Goal: Information Seeking & Learning: Get advice/opinions

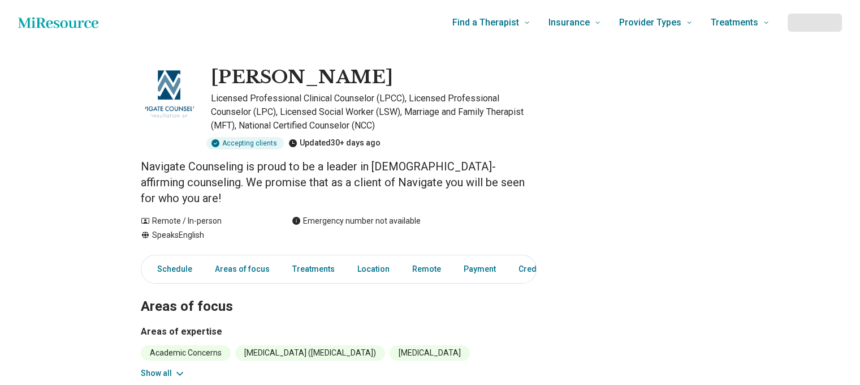
click at [817, 25] on div at bounding box center [815, 23] width 54 height 18
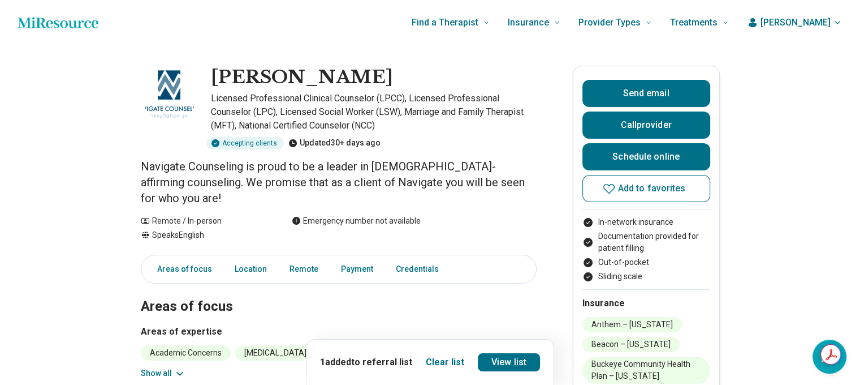
click at [840, 23] on icon "button" at bounding box center [837, 22] width 5 height 2
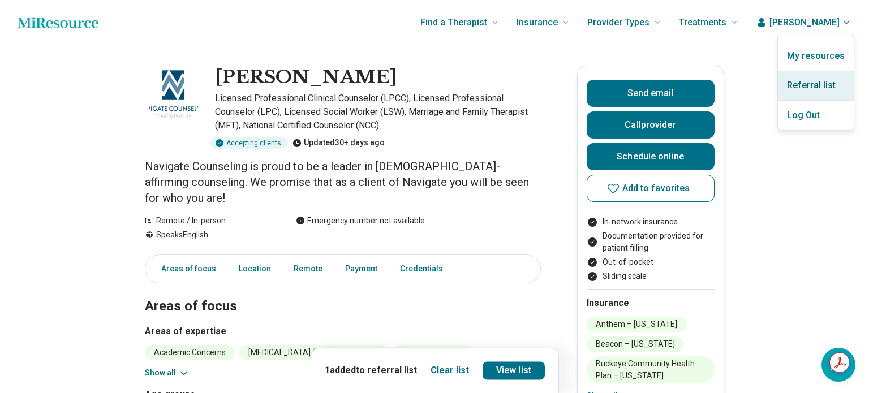
click at [817, 84] on link "Referral list" at bounding box center [816, 85] width 76 height 29
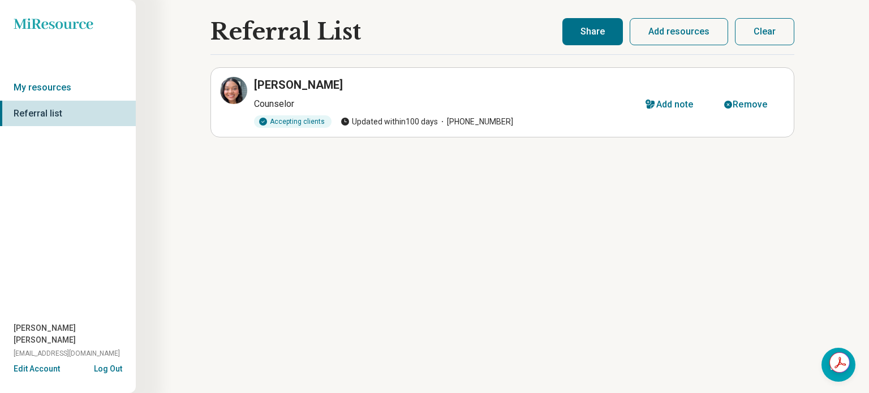
click at [754, 34] on button "Clear" at bounding box center [764, 31] width 59 height 27
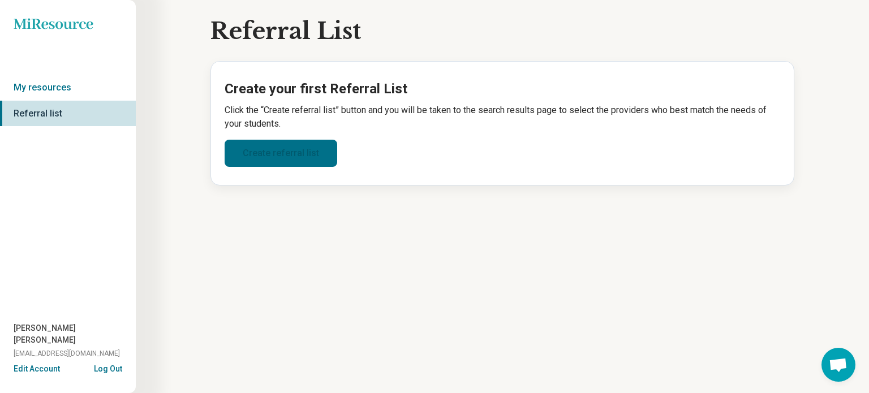
click at [272, 158] on link "Create referral list" at bounding box center [281, 153] width 113 height 27
click at [276, 153] on link "Create referral list" at bounding box center [281, 153] width 113 height 27
click at [269, 151] on link "Create referral list" at bounding box center [281, 153] width 113 height 27
click at [272, 148] on link "Create referral list" at bounding box center [281, 153] width 113 height 27
click at [260, 158] on link "Create referral list" at bounding box center [281, 153] width 113 height 27
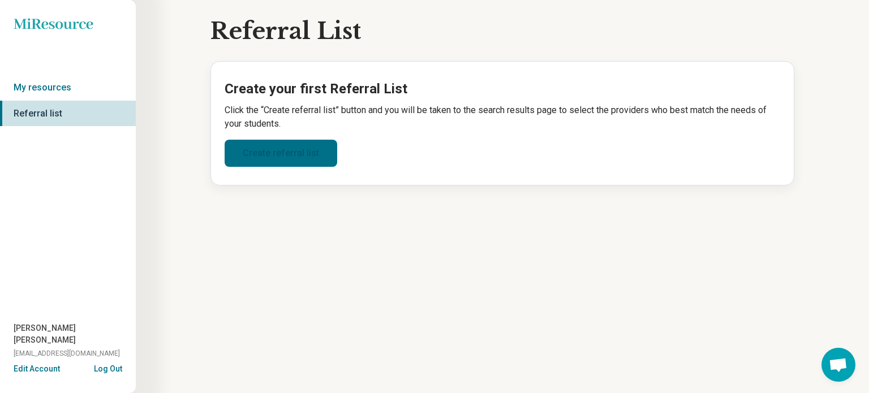
click at [260, 158] on link "Create referral list" at bounding box center [281, 153] width 113 height 27
click at [38, 89] on link "My resources" at bounding box center [68, 88] width 136 height 26
click at [321, 232] on div "Referral List Create your first Referral List Click the “Create referral list” …" at bounding box center [502, 196] width 733 height 393
click at [287, 156] on link "Create referral list" at bounding box center [281, 153] width 113 height 27
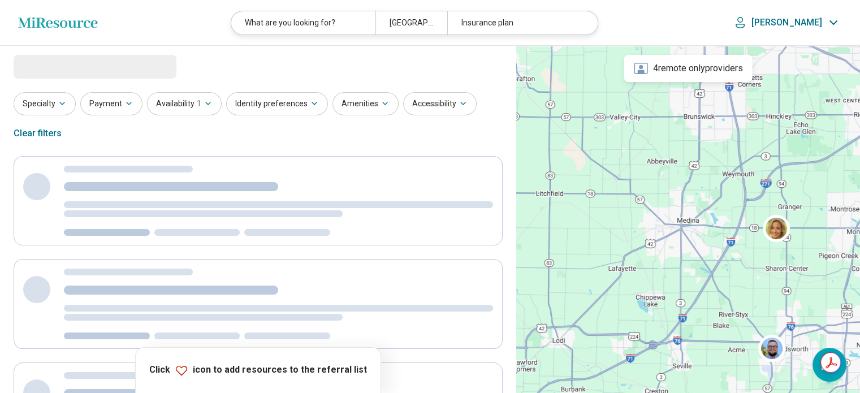
select select "***"
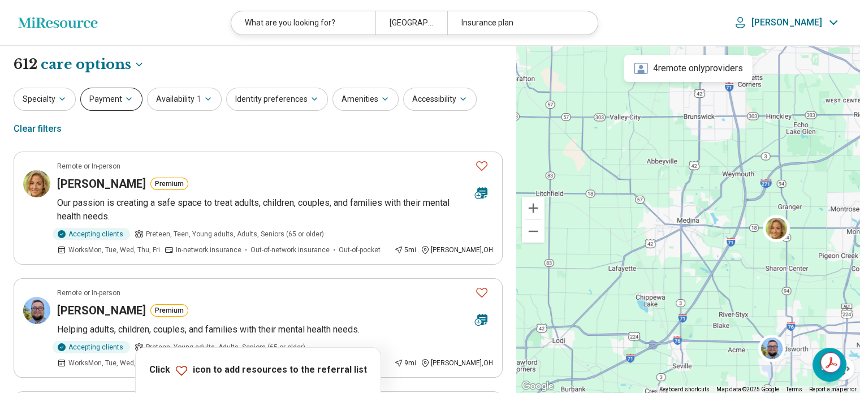
click at [128, 98] on icon "button" at bounding box center [129, 99] width 5 height 2
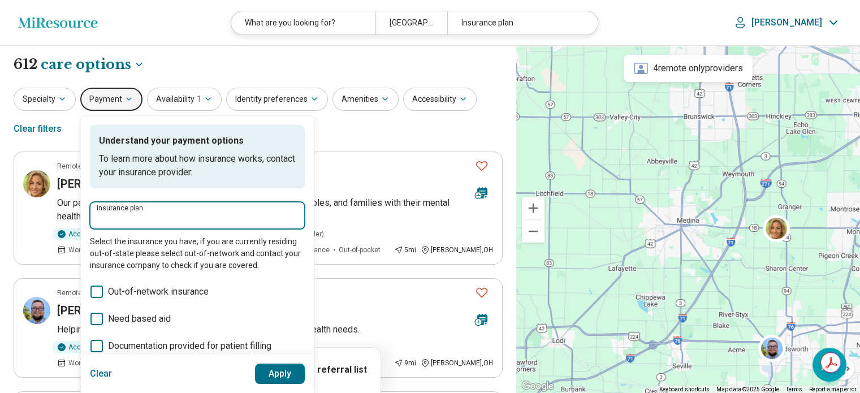
click at [127, 221] on input "Insurance plan" at bounding box center [197, 219] width 201 height 14
click at [145, 255] on div "Medical Mutual" at bounding box center [130, 249] width 83 height 23
type input "**********"
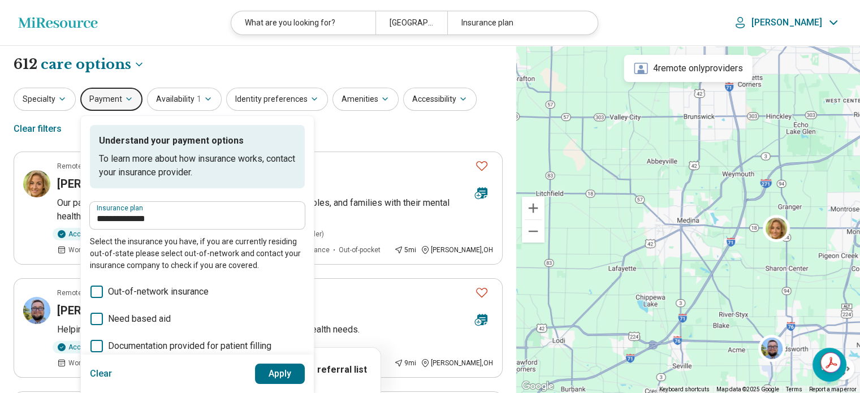
click at [275, 372] on button "Apply" at bounding box center [280, 374] width 50 height 20
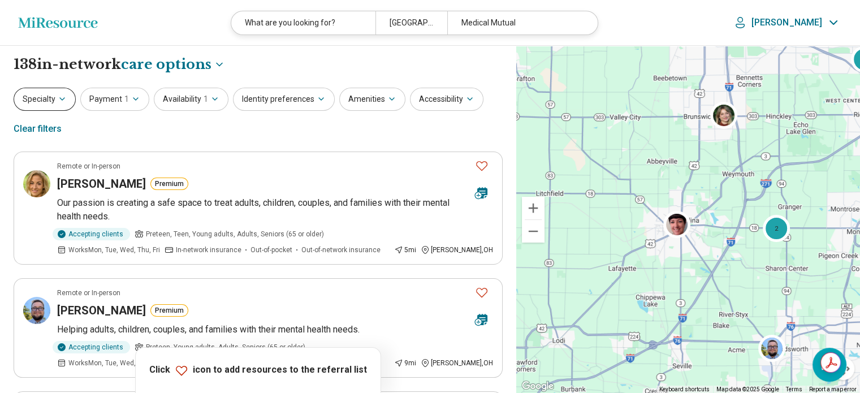
click at [61, 96] on icon "button" at bounding box center [62, 98] width 9 height 9
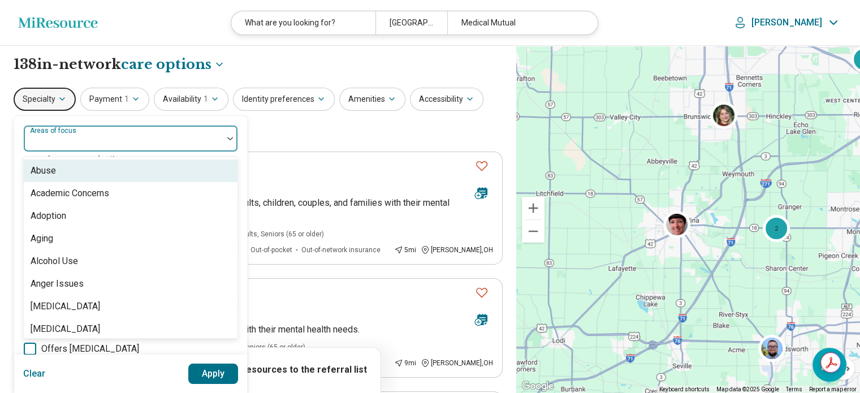
click at [86, 137] on div "Areas of focus" at bounding box center [130, 138] width 215 height 27
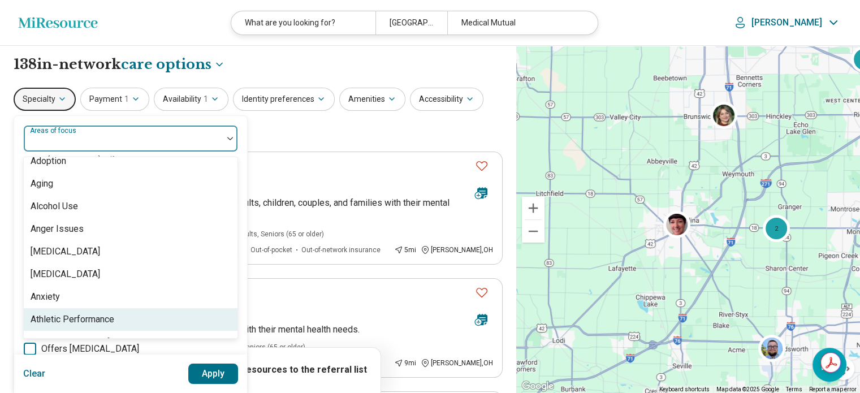
scroll to position [77, 0]
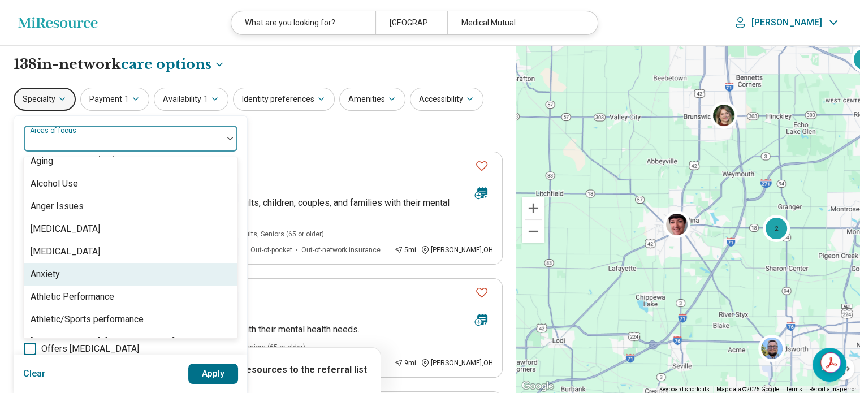
click at [50, 271] on div "Anxiety" at bounding box center [45, 275] width 29 height 14
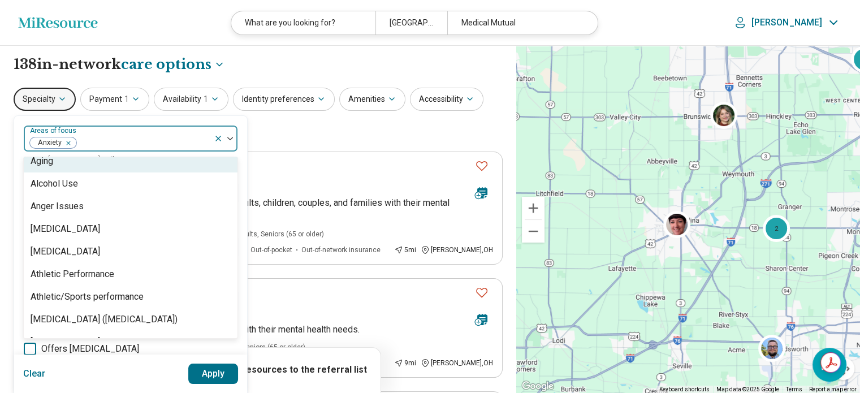
drag, startPoint x: 235, startPoint y: 168, endPoint x: 244, endPoint y: 205, distance: 38.6
click at [244, 205] on div "option Anxiety, selected. 99 results available. Use Up and Down to choose optio…" at bounding box center [130, 346] width 233 height 460
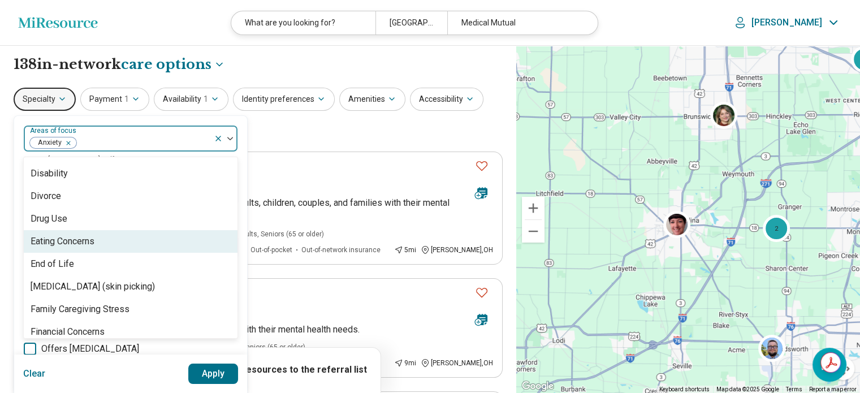
click at [83, 244] on div "Eating Concerns" at bounding box center [63, 242] width 64 height 14
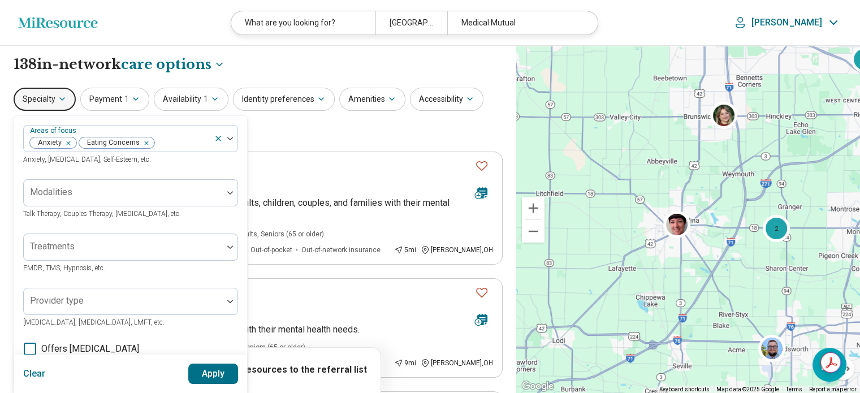
click at [203, 375] on button "Apply" at bounding box center [213, 374] width 50 height 20
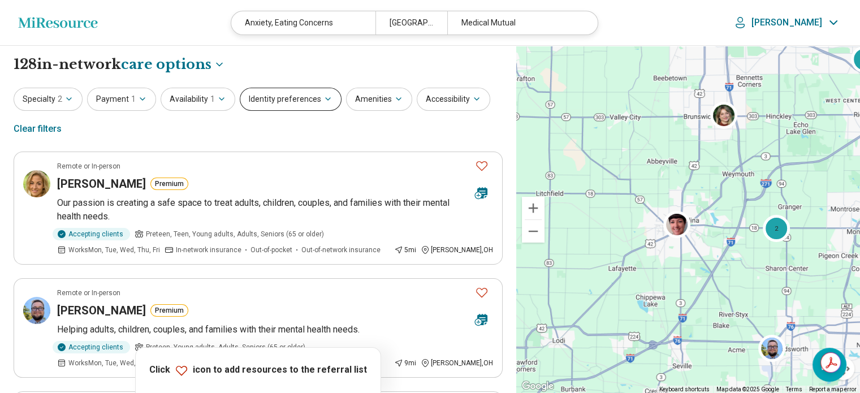
click at [324, 96] on icon "button" at bounding box center [328, 98] width 9 height 9
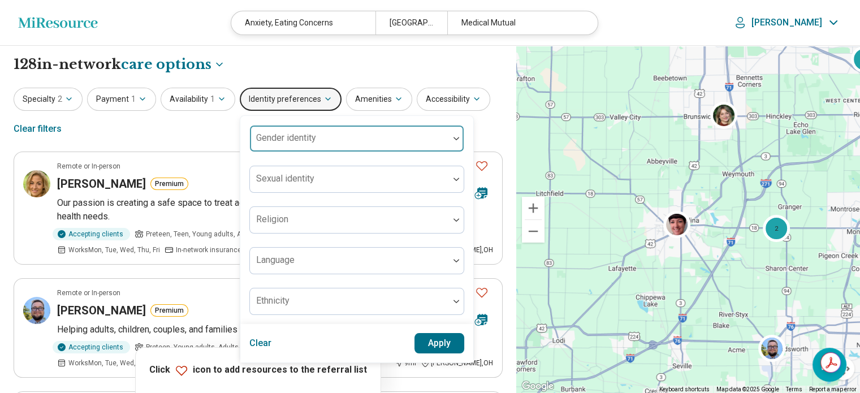
click at [455, 142] on div at bounding box center [456, 139] width 15 height 26
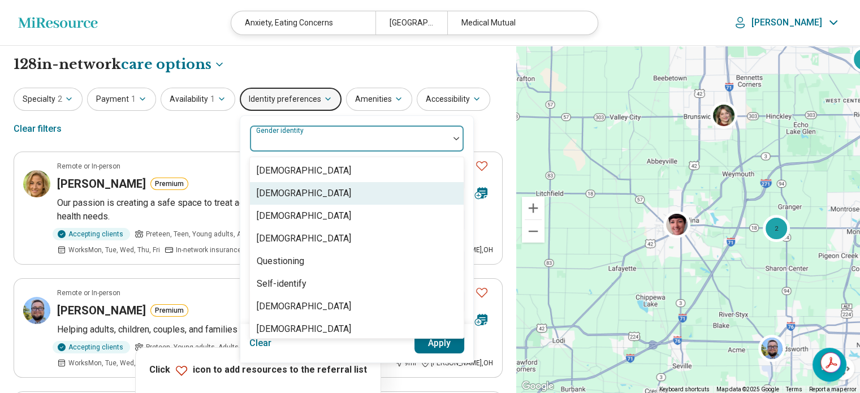
click at [298, 190] on div "[DEMOGRAPHIC_DATA]" at bounding box center [304, 194] width 94 height 14
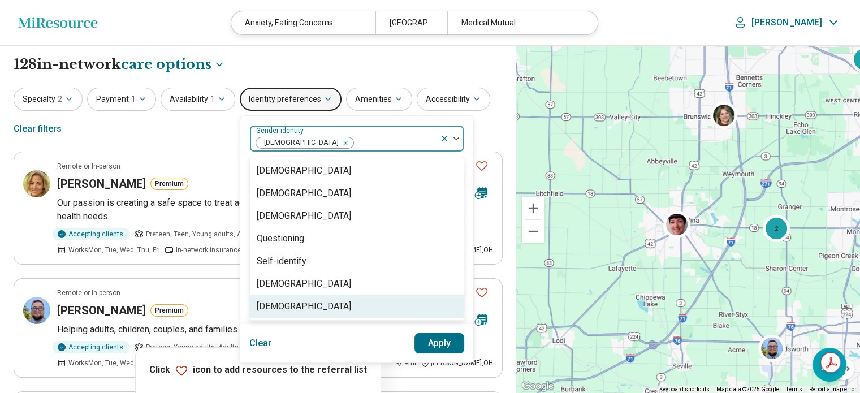
click at [437, 339] on button "Apply" at bounding box center [440, 343] width 50 height 20
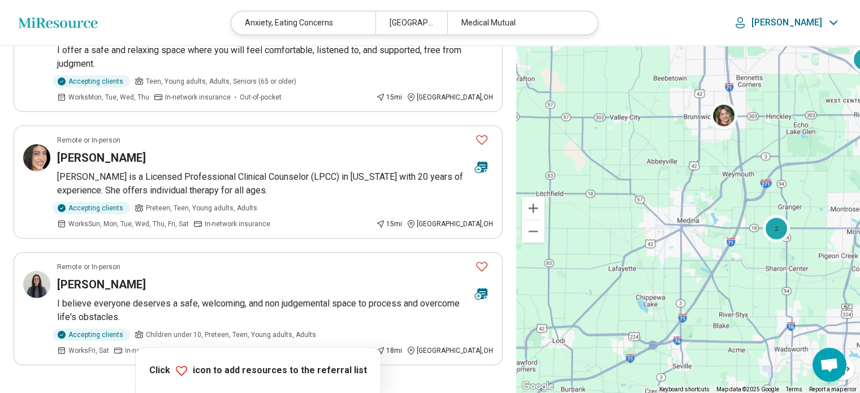
scroll to position [1043, 0]
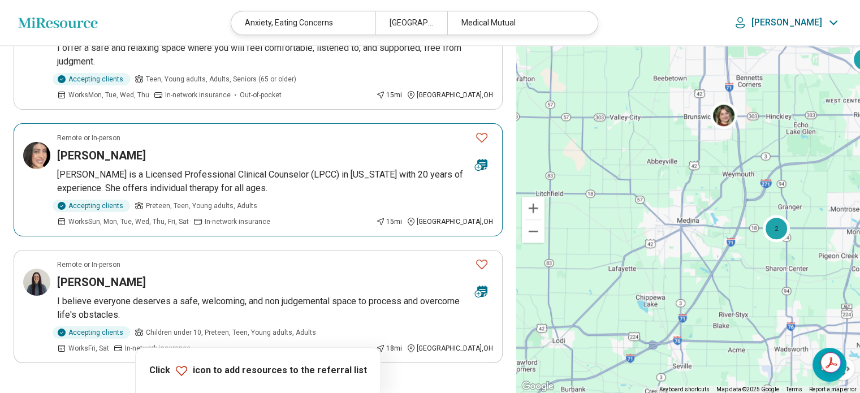
click at [90, 148] on h3 "Jen Yensel" at bounding box center [101, 156] width 89 height 16
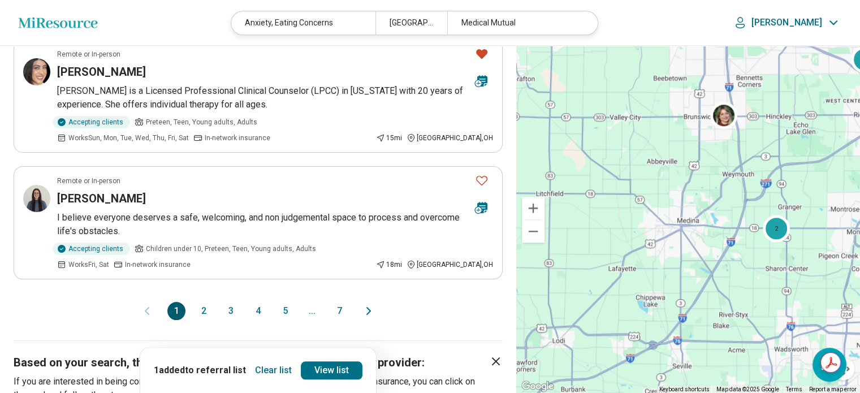
scroll to position [1122, 0]
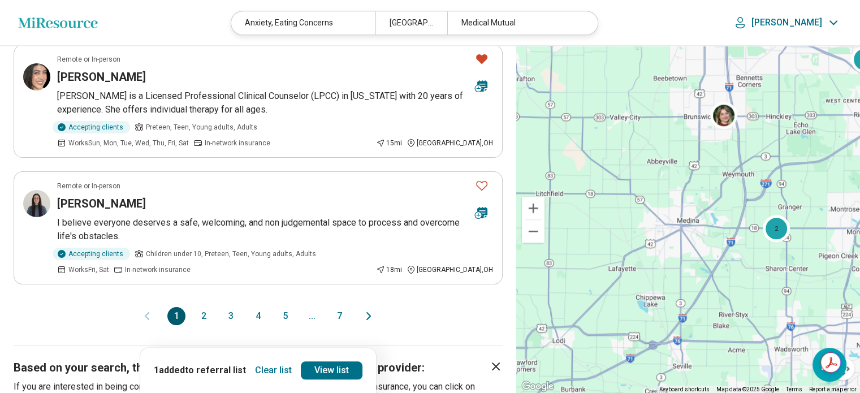
click at [202, 307] on button "2" at bounding box center [204, 316] width 18 height 18
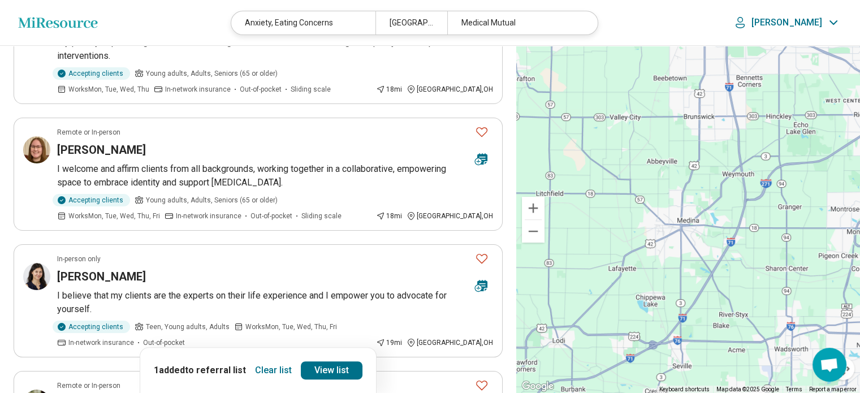
scroll to position [276, 0]
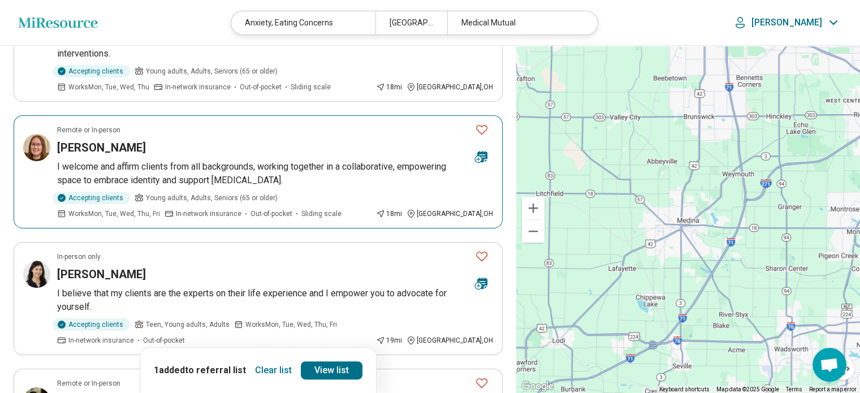
click at [108, 145] on h3 "Madison Chizmar" at bounding box center [101, 148] width 89 height 16
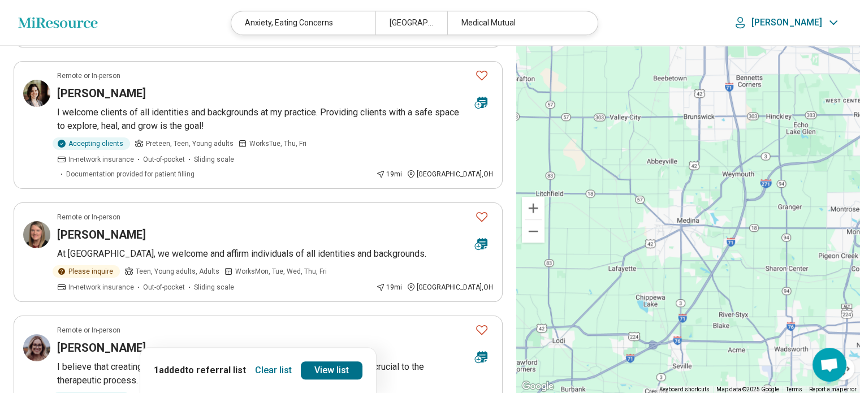
scroll to position [579, 0]
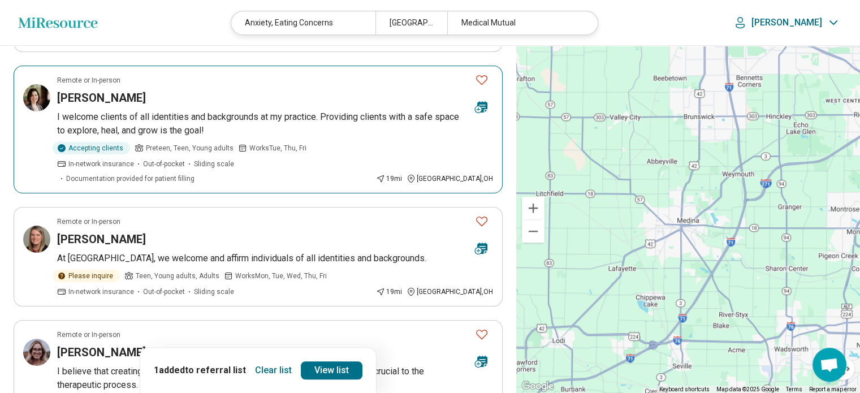
click at [84, 93] on h3 "Lindsay Ibos" at bounding box center [101, 98] width 89 height 16
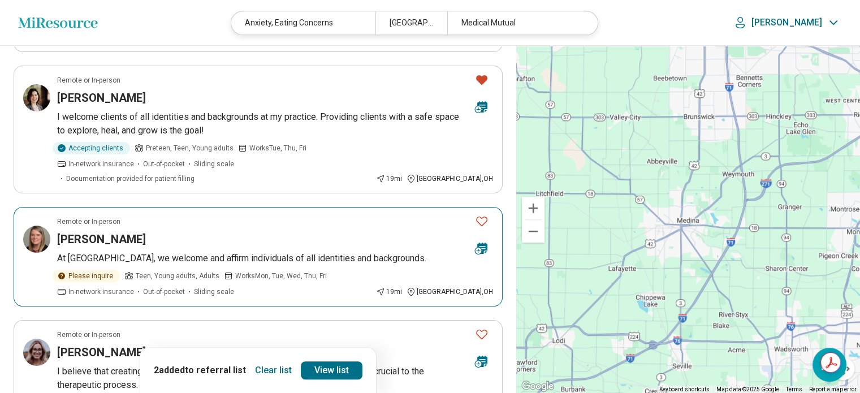
click at [482, 214] on icon "Favorite" at bounding box center [482, 221] width 14 height 14
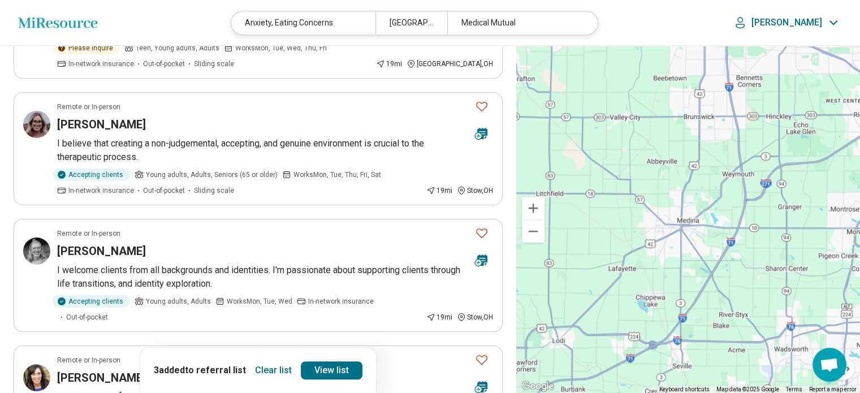
scroll to position [810, 0]
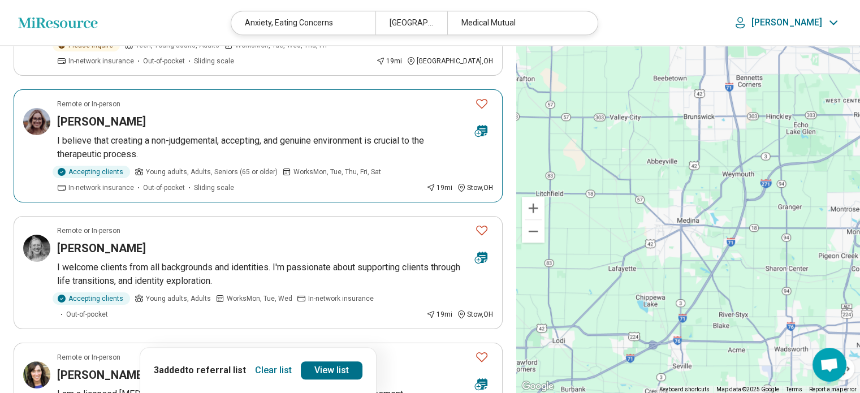
click at [91, 114] on h3 "[PERSON_NAME]" at bounding box center [101, 122] width 89 height 16
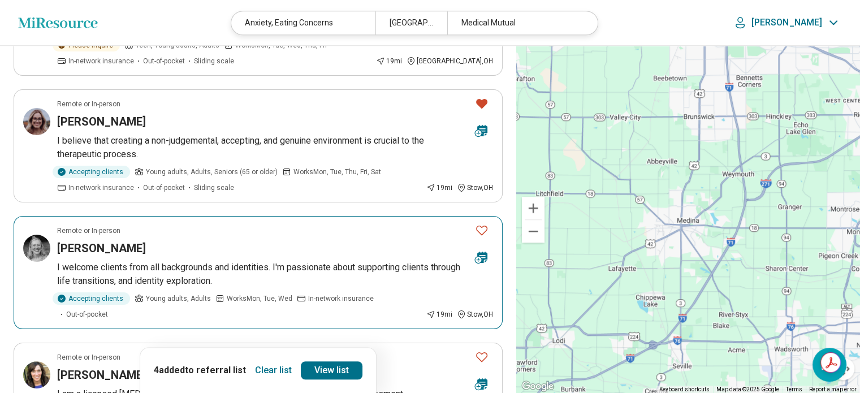
click at [480, 223] on icon "Favorite" at bounding box center [482, 230] width 14 height 14
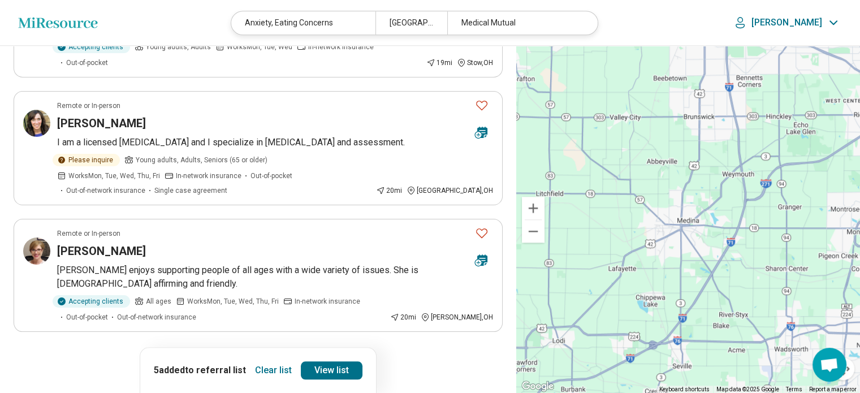
scroll to position [1074, 0]
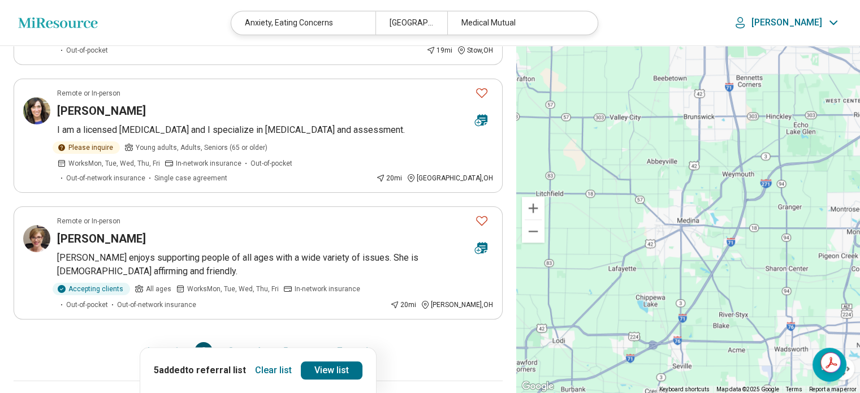
click at [368, 344] on icon "Next page" at bounding box center [369, 351] width 14 height 14
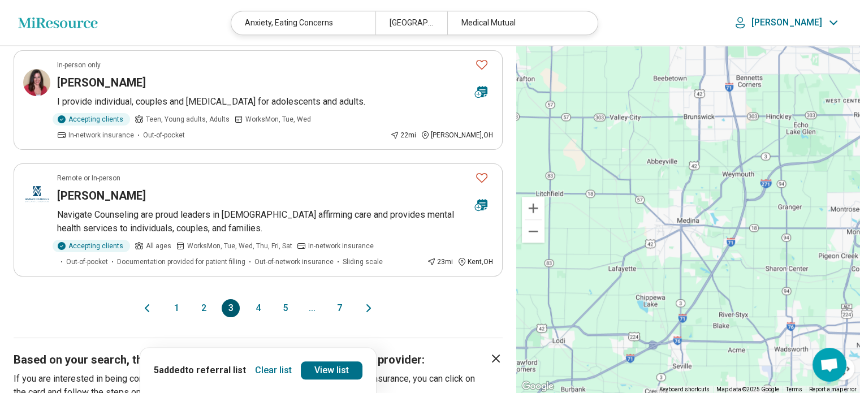
scroll to position [1118, 0]
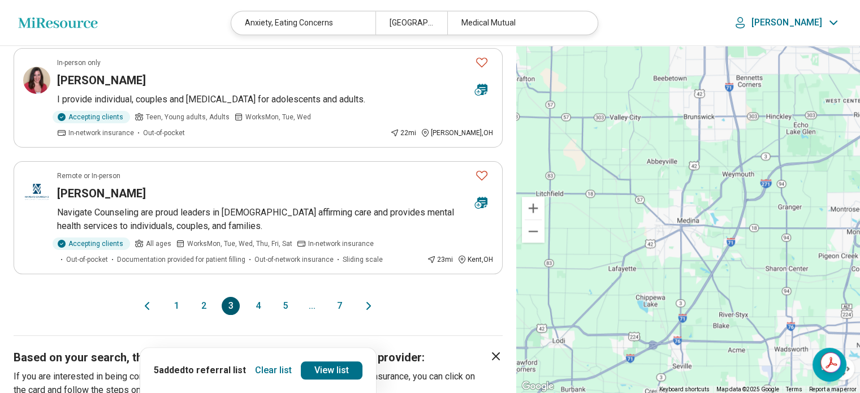
click at [369, 299] on icon "Next page" at bounding box center [369, 306] width 14 height 14
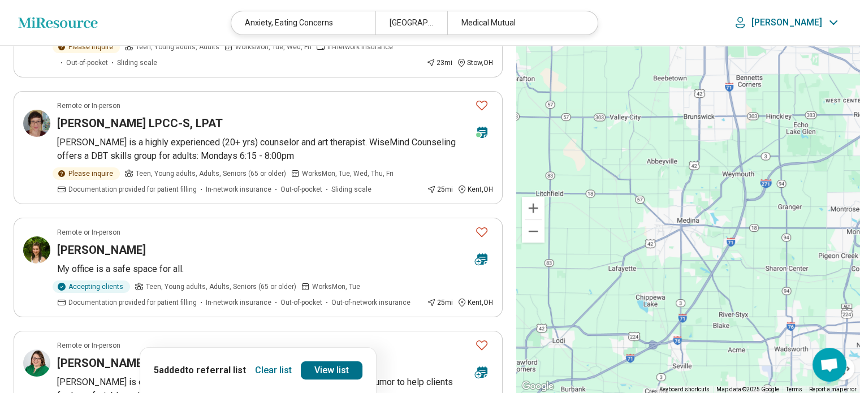
scroll to position [176, 0]
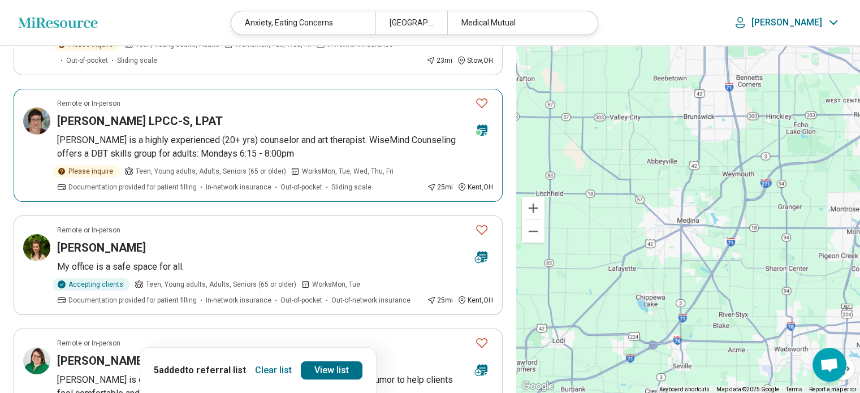
click at [482, 101] on icon "Favorite" at bounding box center [482, 103] width 14 height 14
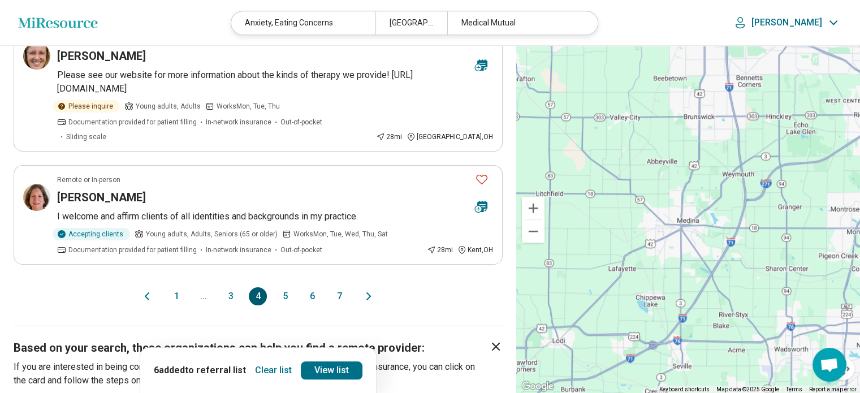
scroll to position [1112, 0]
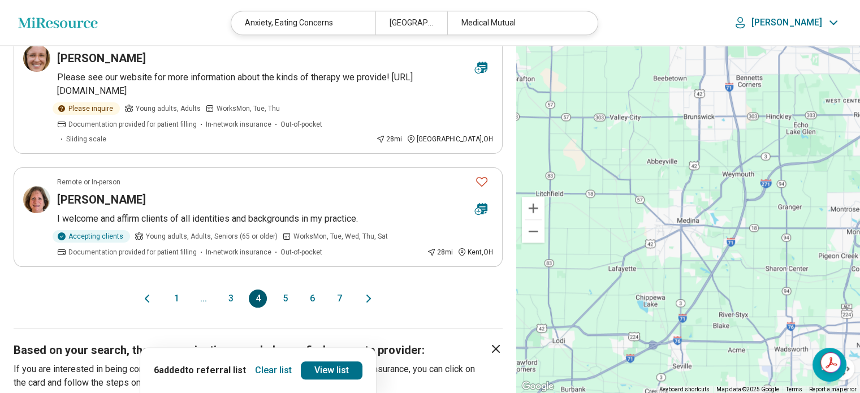
click at [369, 295] on icon "Next page" at bounding box center [368, 298] width 3 height 7
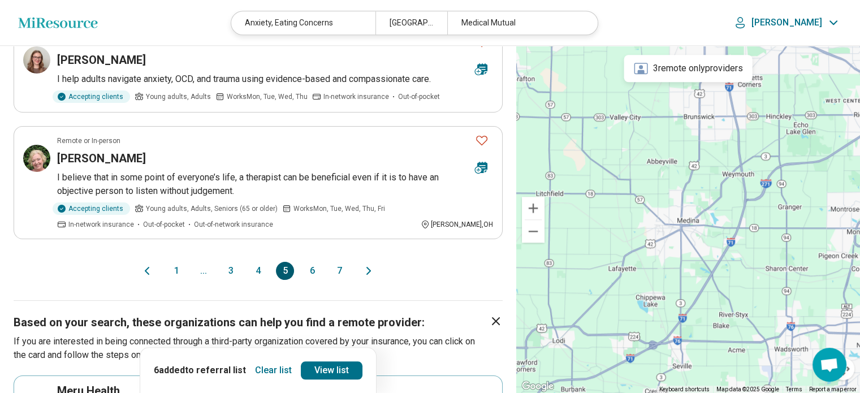
scroll to position [1114, 0]
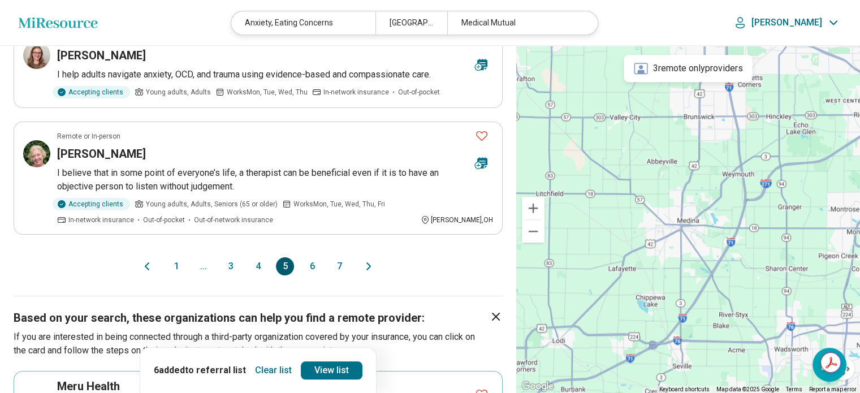
click at [371, 261] on icon "Next page" at bounding box center [369, 267] width 14 height 14
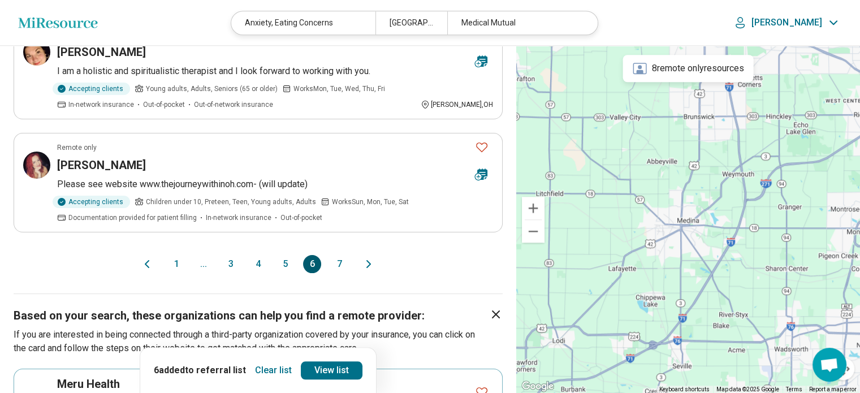
scroll to position [1096, 0]
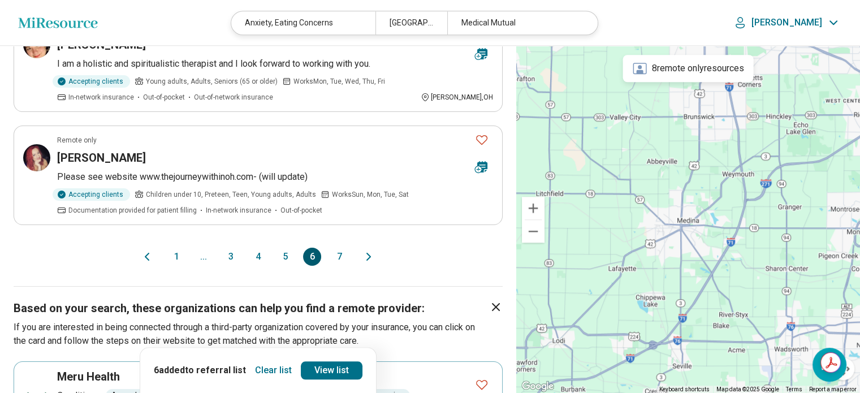
click at [342, 251] on button "7" at bounding box center [339, 257] width 18 height 18
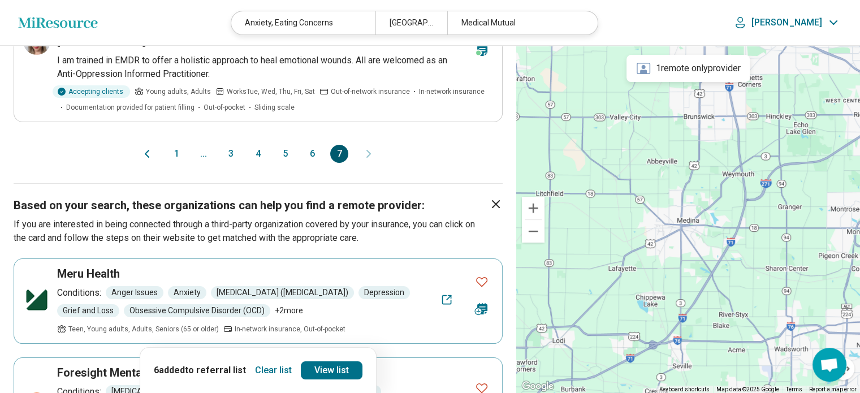
scroll to position [0, 0]
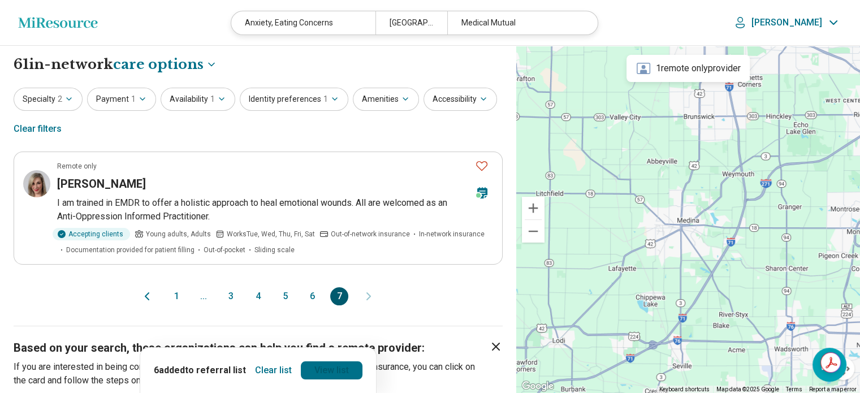
click at [335, 369] on link "View list" at bounding box center [332, 370] width 62 height 18
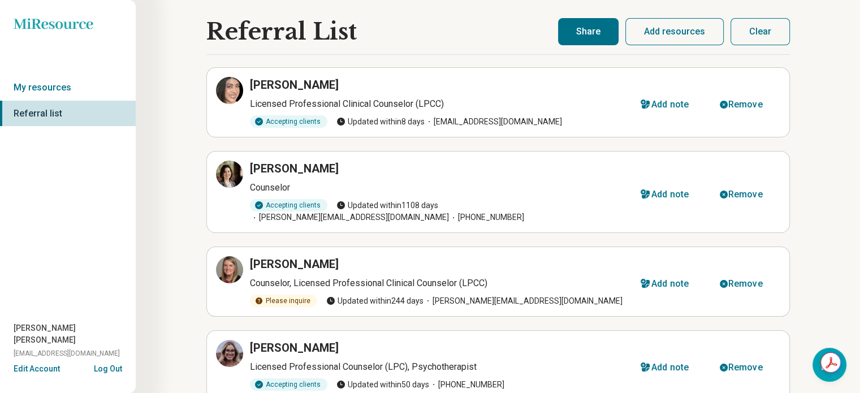
click at [591, 27] on button "Share" at bounding box center [588, 31] width 61 height 27
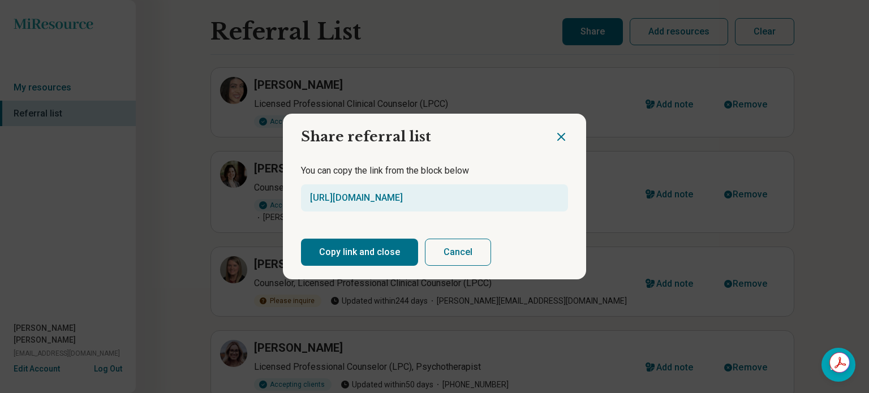
click at [356, 252] on button "Copy link and close" at bounding box center [359, 252] width 117 height 27
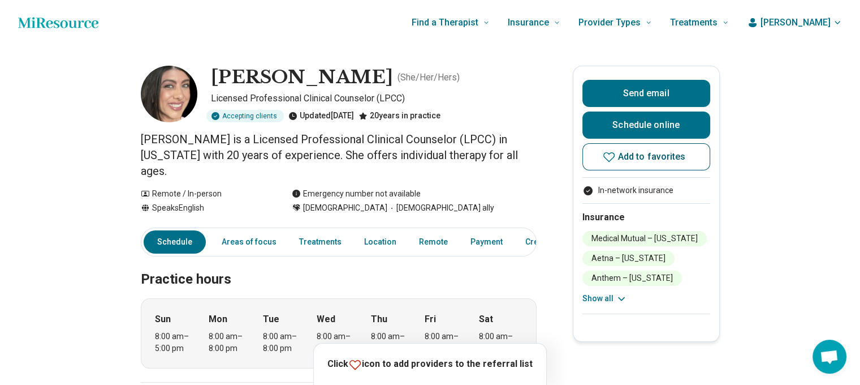
click at [615, 155] on icon at bounding box center [609, 157] width 14 height 14
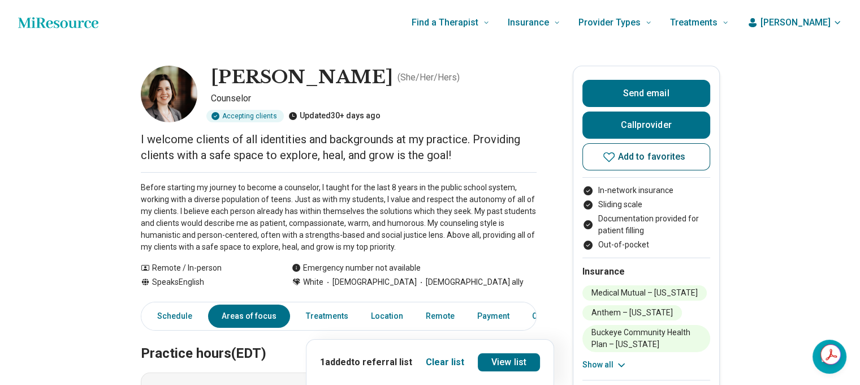
click at [613, 157] on icon at bounding box center [609, 157] width 14 height 14
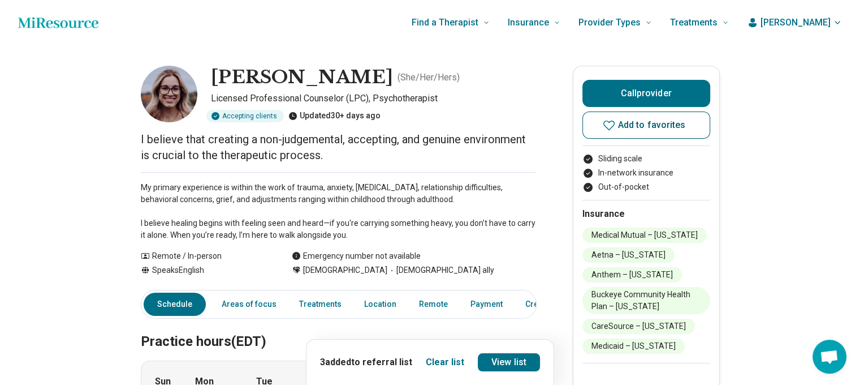
click at [615, 124] on icon at bounding box center [609, 125] width 14 height 14
